Goal: Task Accomplishment & Management: Manage account settings

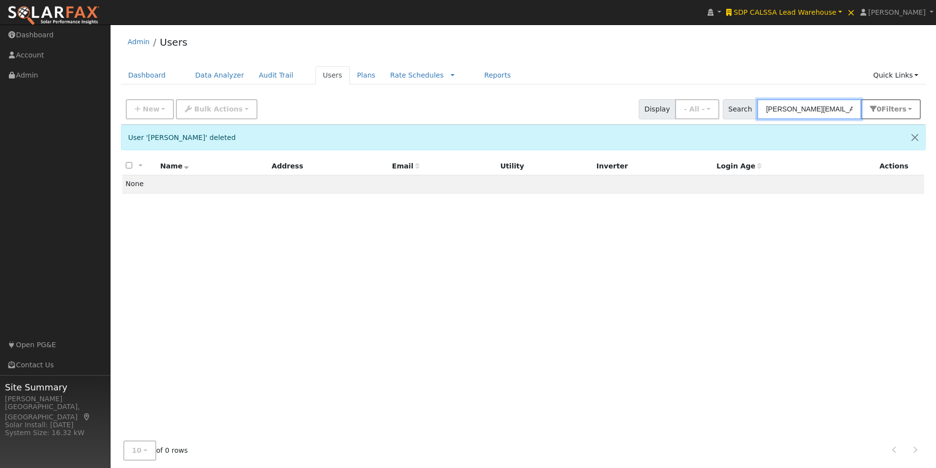
scroll to position [0, 16]
drag, startPoint x: 768, startPoint y: 110, endPoint x: 869, endPoint y: 112, distance: 100.7
click at [869, 112] on div "Search [PERSON_NAME][EMAIL_ADDRESS][PERSON_NAME][DOMAIN_NAME] 0 Filter s All Co…" at bounding box center [821, 109] width 198 height 20
paste input "[PERSON_NAME][EMAIL_ADDRESS][PERSON_NAME][DOMAIN_NAME]"
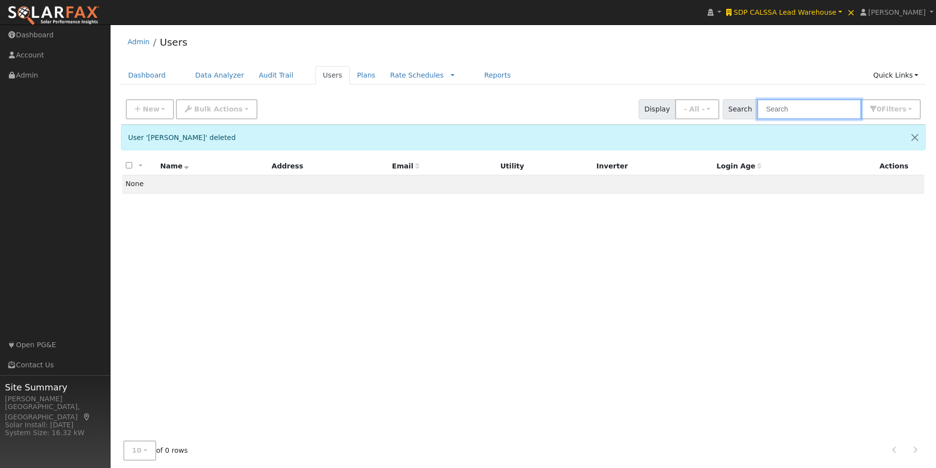
type input "[PERSON_NAME][EMAIL_ADDRESS][PERSON_NAME][DOMAIN_NAME]"
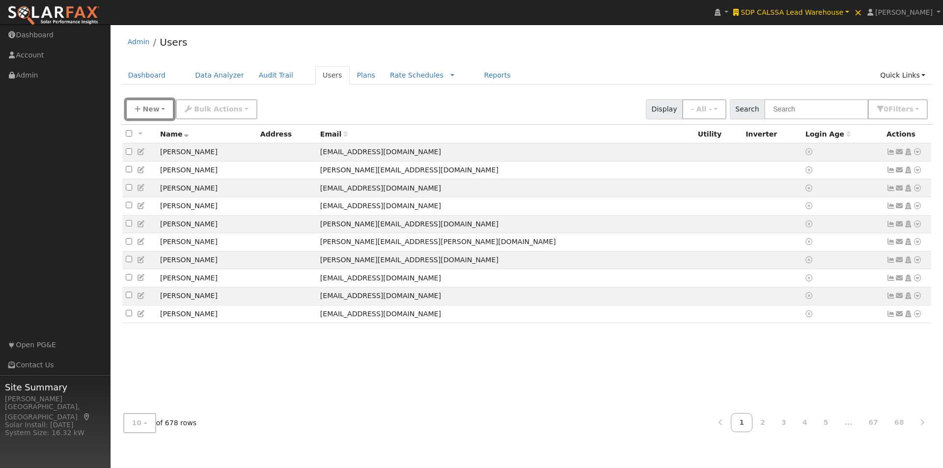
click at [140, 107] on icon "button" at bounding box center [138, 109] width 6 height 7
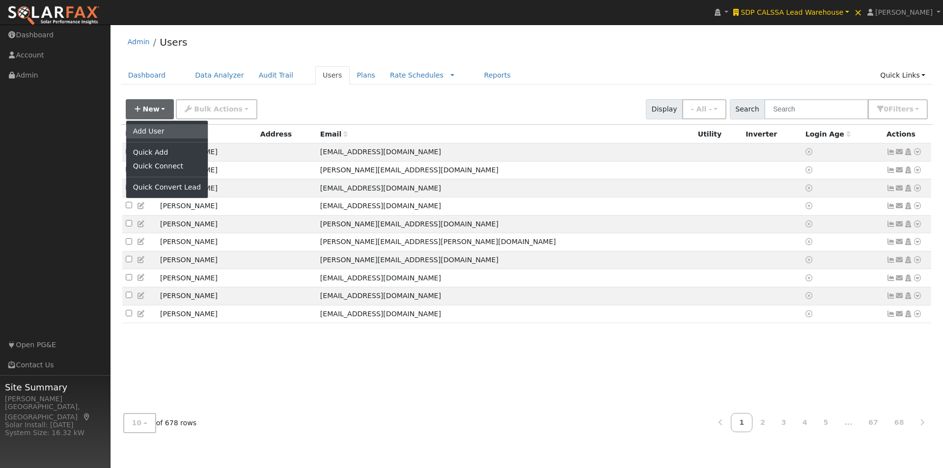
drag, startPoint x: 156, startPoint y: 131, endPoint x: 195, endPoint y: 137, distance: 39.7
click at [158, 131] on link "Add User" at bounding box center [167, 131] width 82 height 14
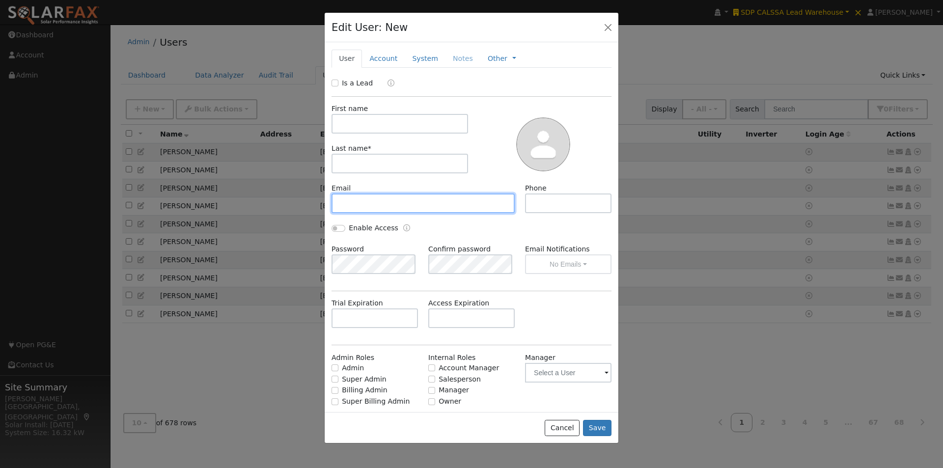
click at [427, 201] on input "text" at bounding box center [423, 203] width 183 height 20
paste input "[PERSON_NAME][EMAIL_ADDRESS][PERSON_NAME][DOMAIN_NAME]"
type input "[PERSON_NAME][EMAIL_ADDRESS][PERSON_NAME][DOMAIN_NAME]"
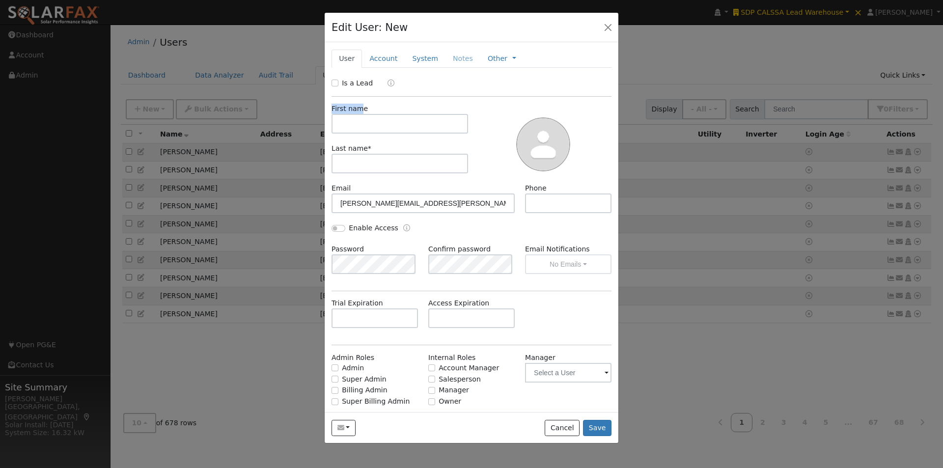
click at [358, 115] on div "First name" at bounding box center [400, 119] width 147 height 30
drag, startPoint x: 350, startPoint y: 114, endPoint x: 350, endPoint y: 124, distance: 9.3
click at [350, 116] on input "text" at bounding box center [400, 124] width 137 height 20
paste input "[PERSON_NAME]"
type input "[PERSON_NAME]"
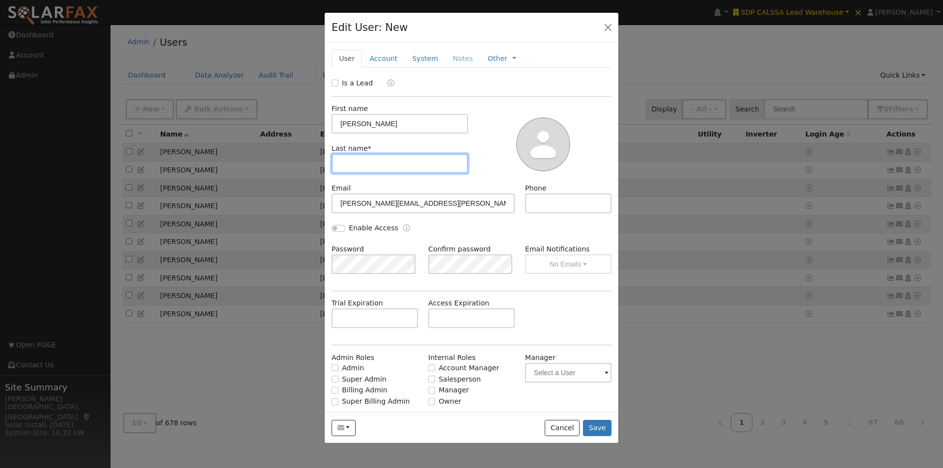
drag, startPoint x: 367, startPoint y: 163, endPoint x: 373, endPoint y: 157, distance: 8.3
click at [368, 163] on input "text" at bounding box center [400, 164] width 137 height 20
paste input "[PERSON_NAME]"
type input "[PERSON_NAME]"
drag, startPoint x: 390, startPoint y: 122, endPoint x: 358, endPoint y: 123, distance: 32.4
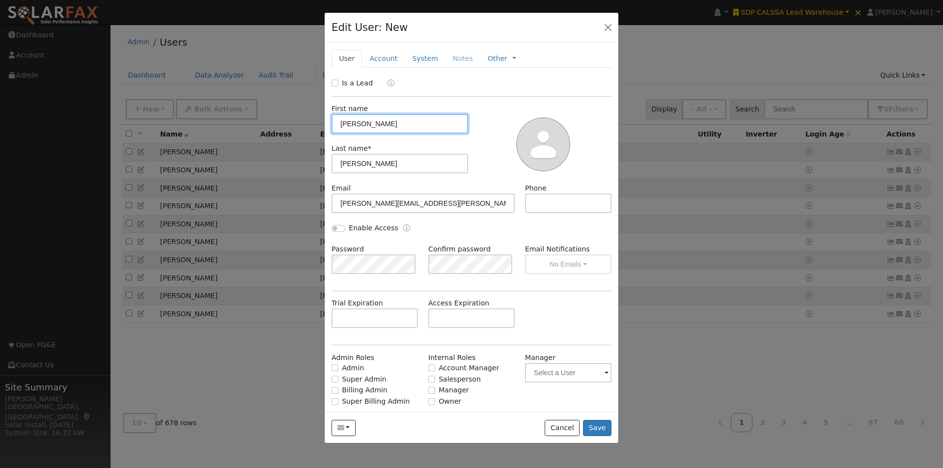
click at [358, 123] on input "[PERSON_NAME]" at bounding box center [400, 124] width 137 height 20
type input "[PERSON_NAME]"
drag, startPoint x: 360, startPoint y: 163, endPoint x: 300, endPoint y: 171, distance: 60.9
click at [300, 171] on div "Edit User: New Select an Ac... New Account Nickname Cancel Create Are you sure …" at bounding box center [471, 234] width 943 height 468
type input "[PERSON_NAME]"
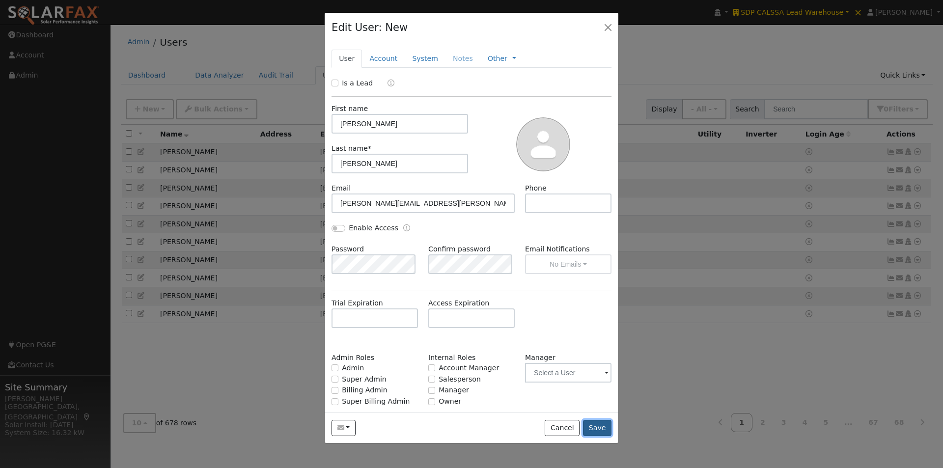
click at [594, 425] on button "Save" at bounding box center [597, 428] width 28 height 17
